Goal: Transaction & Acquisition: Purchase product/service

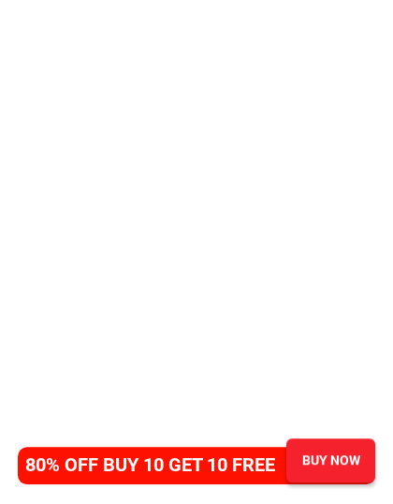
scroll to position [1332, 0]
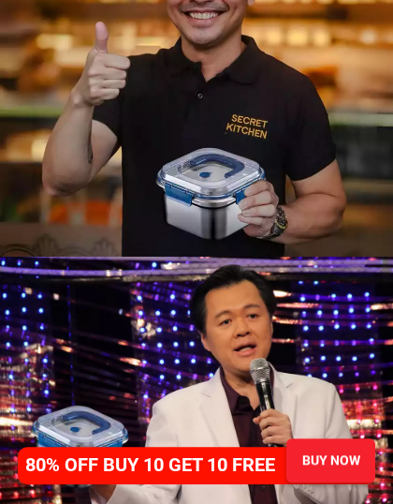
click at [264, 371] on div at bounding box center [197, 390] width 395 height 264
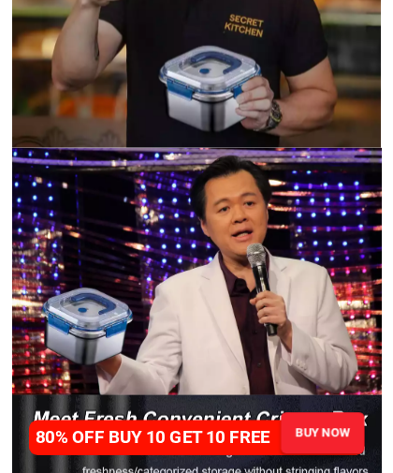
scroll to position [1433, 0]
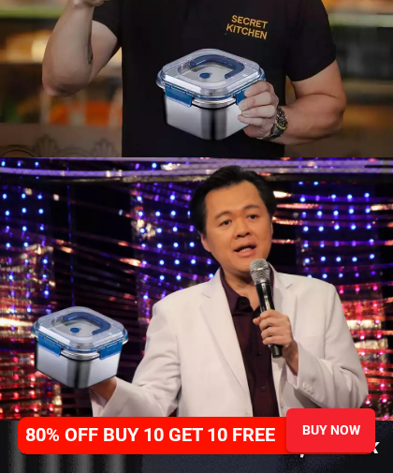
click at [259, 356] on div at bounding box center [197, 289] width 395 height 264
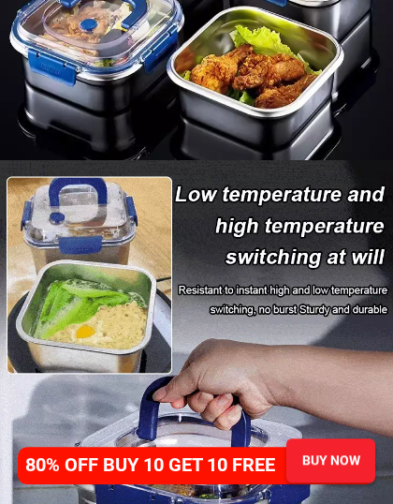
scroll to position [2959, 0]
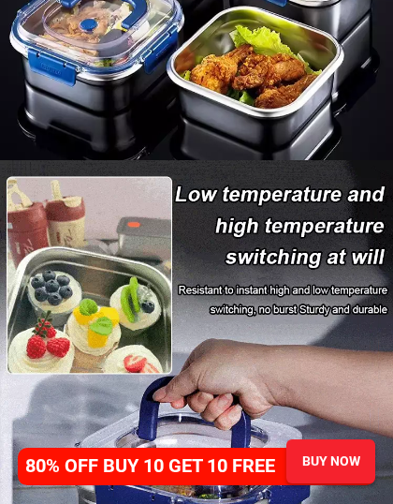
click at [341, 456] on div "BUY NOW" at bounding box center [331, 461] width 89 height 20
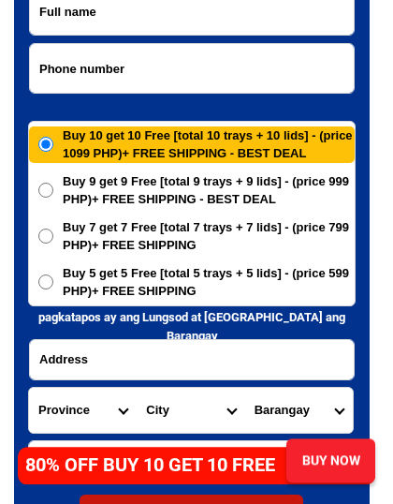
scroll to position [9180, 0]
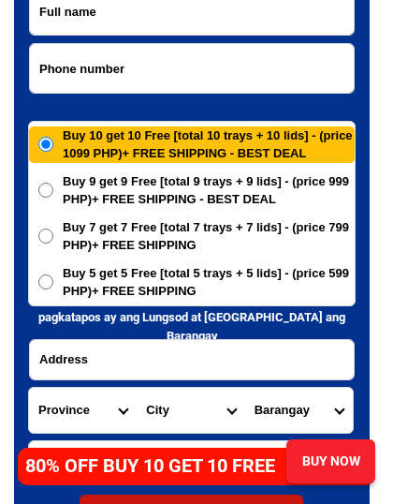
click at [50, 279] on input "Buy 5 get 5 Free [total 5 trays + 5 lids] - (price 599 PHP)+ FREE SHIPPING" at bounding box center [45, 281] width 15 height 15
radio input "true"
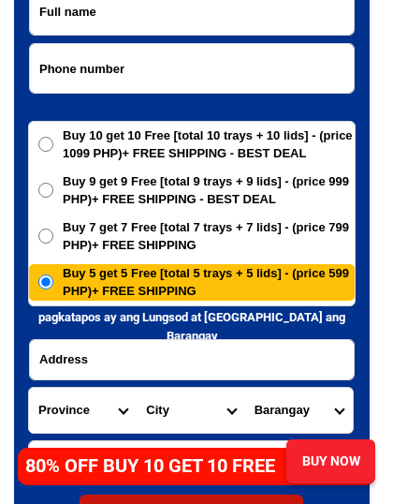
click at [189, 362] on input "Input address" at bounding box center [192, 359] width 324 height 39
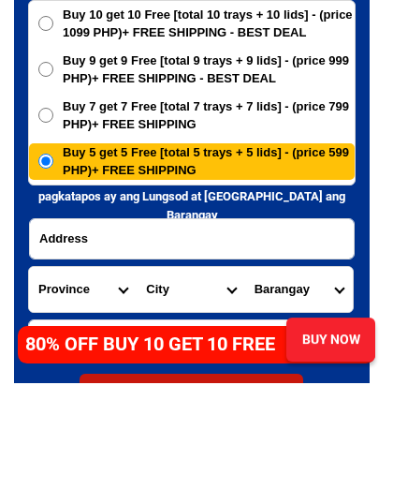
scroll to position [9209, 0]
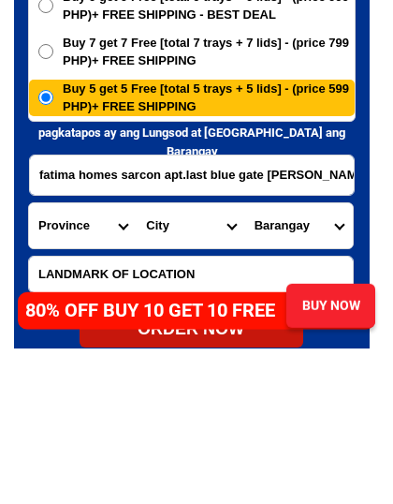
type input "fatima homes sarcon apt.last blue gate [PERSON_NAME] st. [GEOGRAPHIC_DATA]"
click at [121, 359] on select "Province [GEOGRAPHIC_DATA] [GEOGRAPHIC_DATA] [GEOGRAPHIC_DATA] [GEOGRAPHIC_DATA…" at bounding box center [83, 381] width 108 height 45
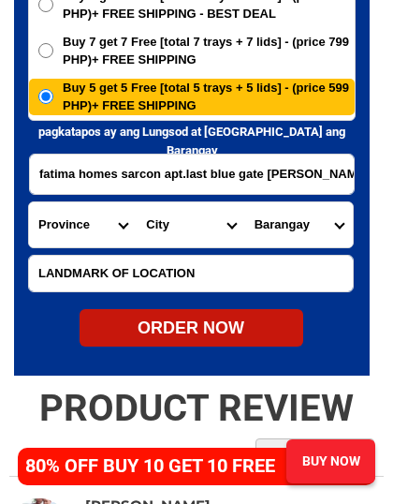
select select "63_8"
click at [229, 229] on select "City Alcoy [GEOGRAPHIC_DATA] [GEOGRAPHIC_DATA] [GEOGRAPHIC_DATA] [GEOGRAPHIC_DA…" at bounding box center [191, 224] width 108 height 45
select select "63_865"
click at [343, 229] on select "Barangay Adlaon Agsungot Apas Babag Bacayan Banilad [PERSON_NAME] san nicolas B…" at bounding box center [299, 224] width 108 height 45
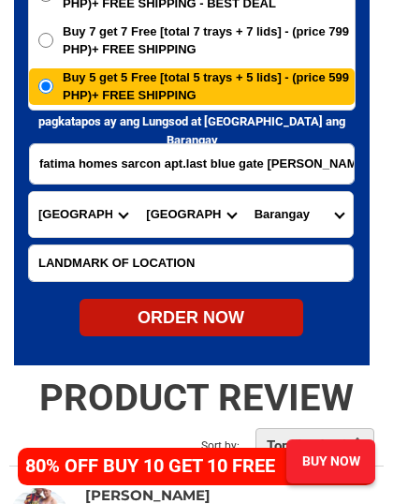
scroll to position [9376, 0]
click at [341, 215] on select "Barangay Adlaon Agsungot Apas Babag Bacayan Banilad [PERSON_NAME] san nicolas B…" at bounding box center [299, 214] width 108 height 45
select select "63_8651196"
click at [200, 259] on input "Input LANDMARKOFLOCATION" at bounding box center [191, 263] width 324 height 36
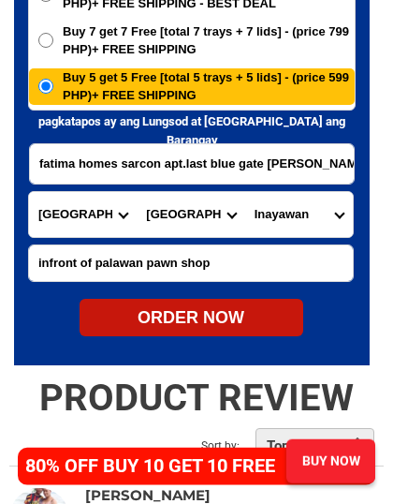
type input "infront of palawan pawn shop"
click at [194, 322] on div "ORDER NOW" at bounding box center [192, 317] width 224 height 25
type input "fatima homes sarcon apt.last blue gate [PERSON_NAME] st. [GEOGRAPHIC_DATA]"
type input "infront of palawan pawn shop"
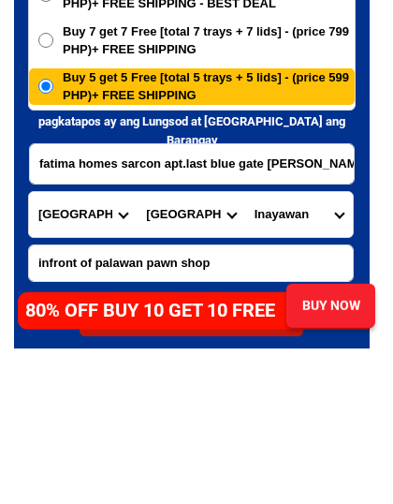
scroll to position [8940, 0]
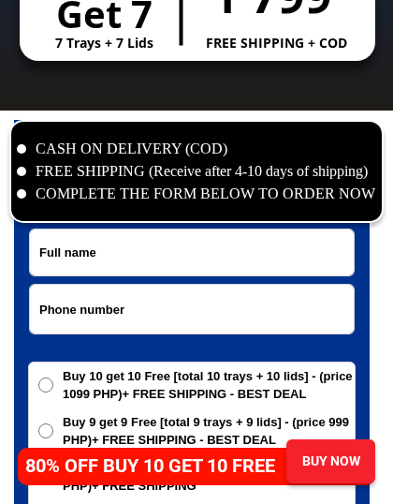
click at [109, 252] on input "Input full_name" at bounding box center [192, 252] width 324 height 46
click at [55, 253] on input "Input full_name" at bounding box center [192, 252] width 324 height 46
click at [74, 312] on input "Input phone_number" at bounding box center [192, 309] width 324 height 49
click at [118, 263] on input "Input full_name" at bounding box center [192, 252] width 324 height 46
click at [24, 147] on li "CASH ON DELIVERY (COD)" at bounding box center [197, 149] width 360 height 22
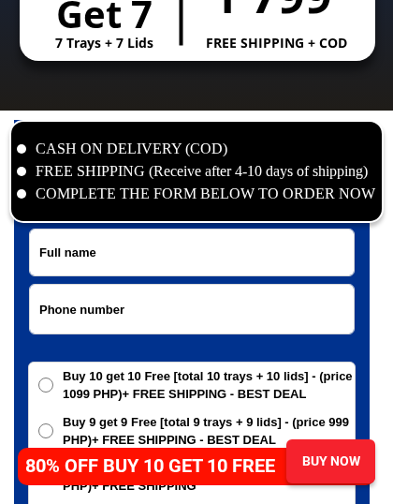
click at [23, 144] on li "CASH ON DELIVERY (COD)" at bounding box center [197, 149] width 360 height 22
click at [333, 459] on div "BUY NOW" at bounding box center [331, 461] width 89 height 20
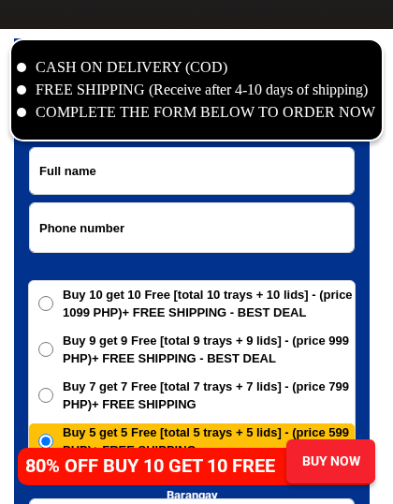
scroll to position [9050, 0]
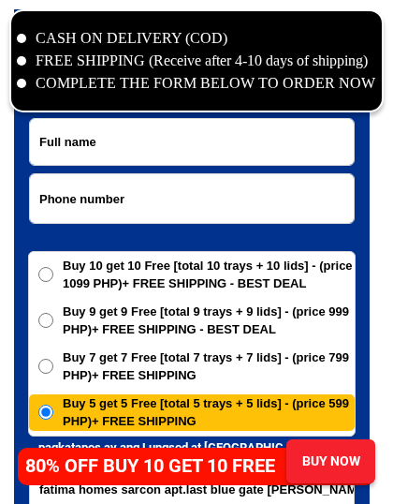
click at [80, 142] on input "Input full_name" at bounding box center [192, 142] width 324 height 46
click at [24, 38] on li "CASH ON DELIVERY (COD)" at bounding box center [197, 38] width 360 height 22
click at [25, 38] on li "CASH ON DELIVERY (COD)" at bounding box center [197, 38] width 360 height 22
click at [26, 39] on li "CASH ON DELIVERY (COD)" at bounding box center [197, 38] width 360 height 22
click at [28, 56] on li "FREE SHIPPING (Receive after 4-10 days of shipping)" at bounding box center [197, 61] width 360 height 22
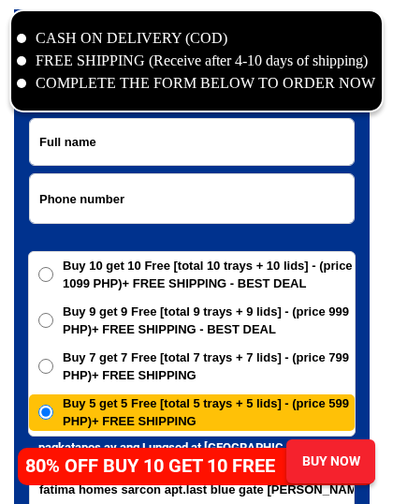
click at [25, 79] on li "COMPLETE THE FORM BELOW TO ORDER NOW" at bounding box center [197, 83] width 360 height 22
click at [47, 147] on input "Input full_name" at bounding box center [192, 142] width 324 height 46
click at [71, 145] on input "Input full_name" at bounding box center [192, 142] width 324 height 46
click at [329, 471] on div "BUY NOW" at bounding box center [331, 461] width 89 height 20
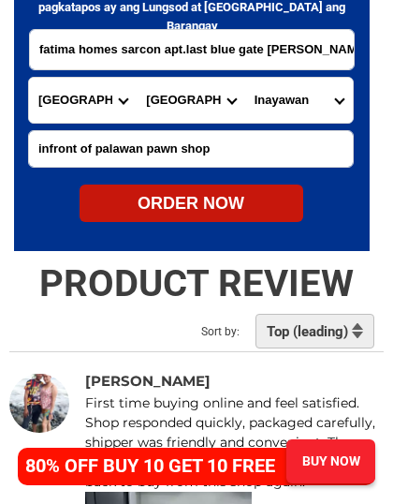
click at [228, 197] on div "ORDER NOW" at bounding box center [192, 203] width 224 height 25
radio input "true"
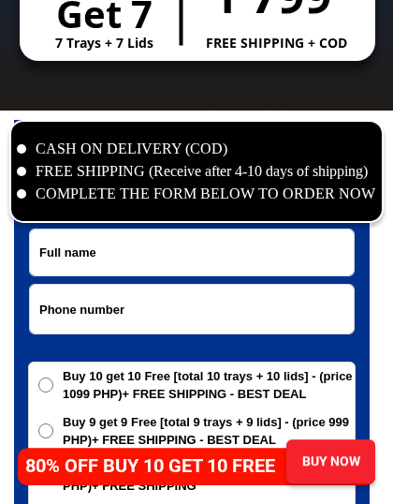
scroll to position [8940, 0]
click at [60, 245] on input "Input full_name" at bounding box center [192, 252] width 324 height 46
click at [104, 255] on input "Input full_name" at bounding box center [192, 252] width 324 height 46
click at [87, 256] on input "Input full_name" at bounding box center [192, 252] width 324 height 46
click at [98, 256] on input "Input full_name" at bounding box center [192, 252] width 324 height 46
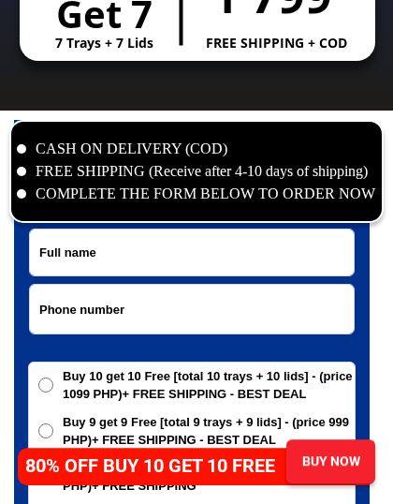
click at [104, 258] on input "Input full_name" at bounding box center [192, 252] width 324 height 46
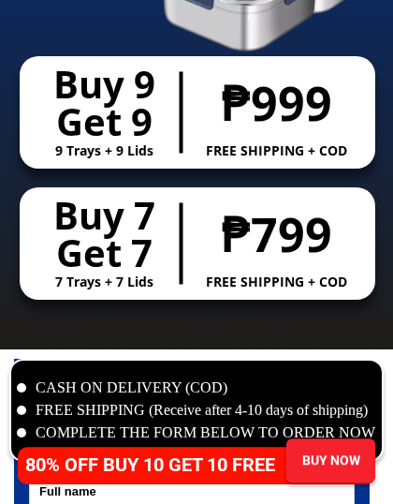
scroll to position [8702, 0]
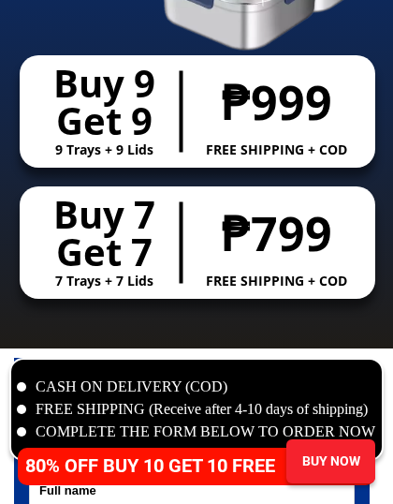
click at [287, 271] on h2 "FREE SHIPPING + COD" at bounding box center [276, 281] width 157 height 20
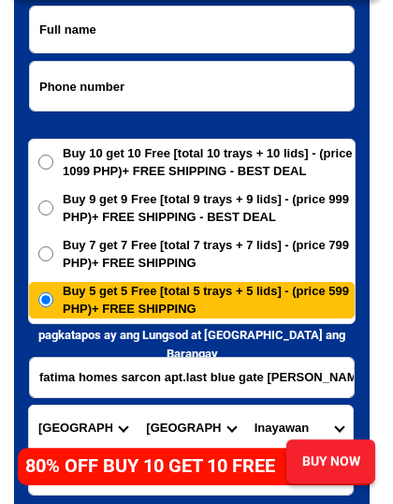
scroll to position [9162, 0]
click at [46, 250] on input "Buy 7 get 7 Free [total 7 trays + 7 lids] - (price 799 PHP)+ FREE SHIPPING" at bounding box center [45, 253] width 15 height 15
radio input "true"
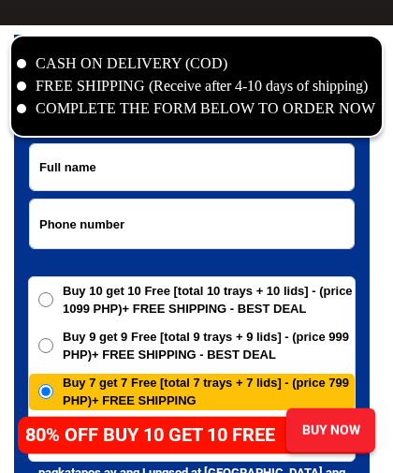
scroll to position [9022, 0]
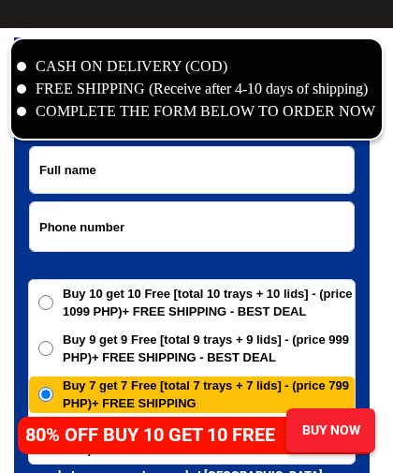
click at [172, 173] on input "Input full_name" at bounding box center [192, 170] width 324 height 46
click at [181, 180] on input "Input full_name" at bounding box center [192, 170] width 324 height 46
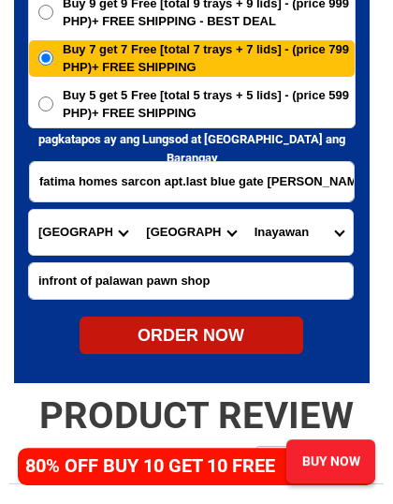
scroll to position [9358, 0]
click at [42, 103] on input "Buy 5 get 5 Free [total 5 trays + 5 lids] - (price 599 PHP)+ FREE SHIPPING" at bounding box center [45, 103] width 15 height 15
radio input "true"
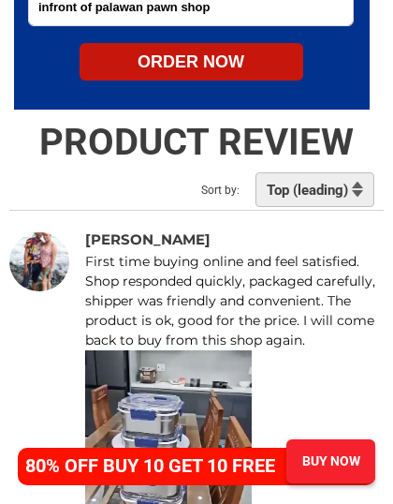
click at [340, 463] on div "BUY NOW" at bounding box center [331, 461] width 89 height 20
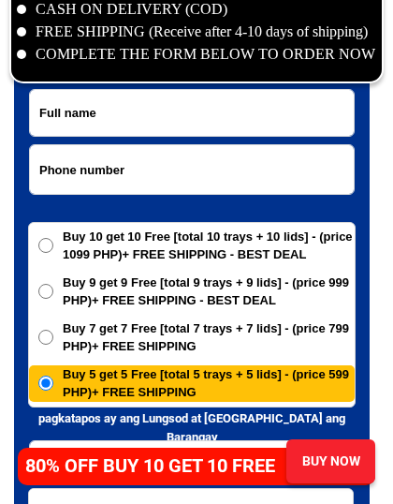
scroll to position [9050, 0]
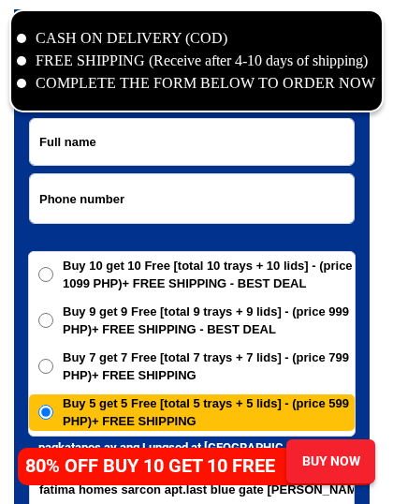
click at [342, 472] on div "BUY NOW" at bounding box center [331, 461] width 89 height 44
click at [174, 196] on input "Input phone_number" at bounding box center [192, 198] width 324 height 49
click at [206, 199] on input "Input phone_number" at bounding box center [192, 198] width 324 height 49
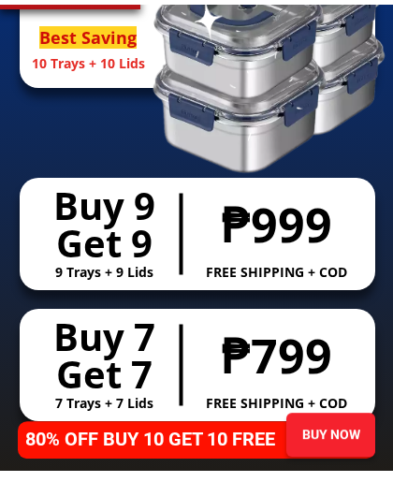
scroll to position [8584, 0]
